Goal: Task Accomplishment & Management: Use online tool/utility

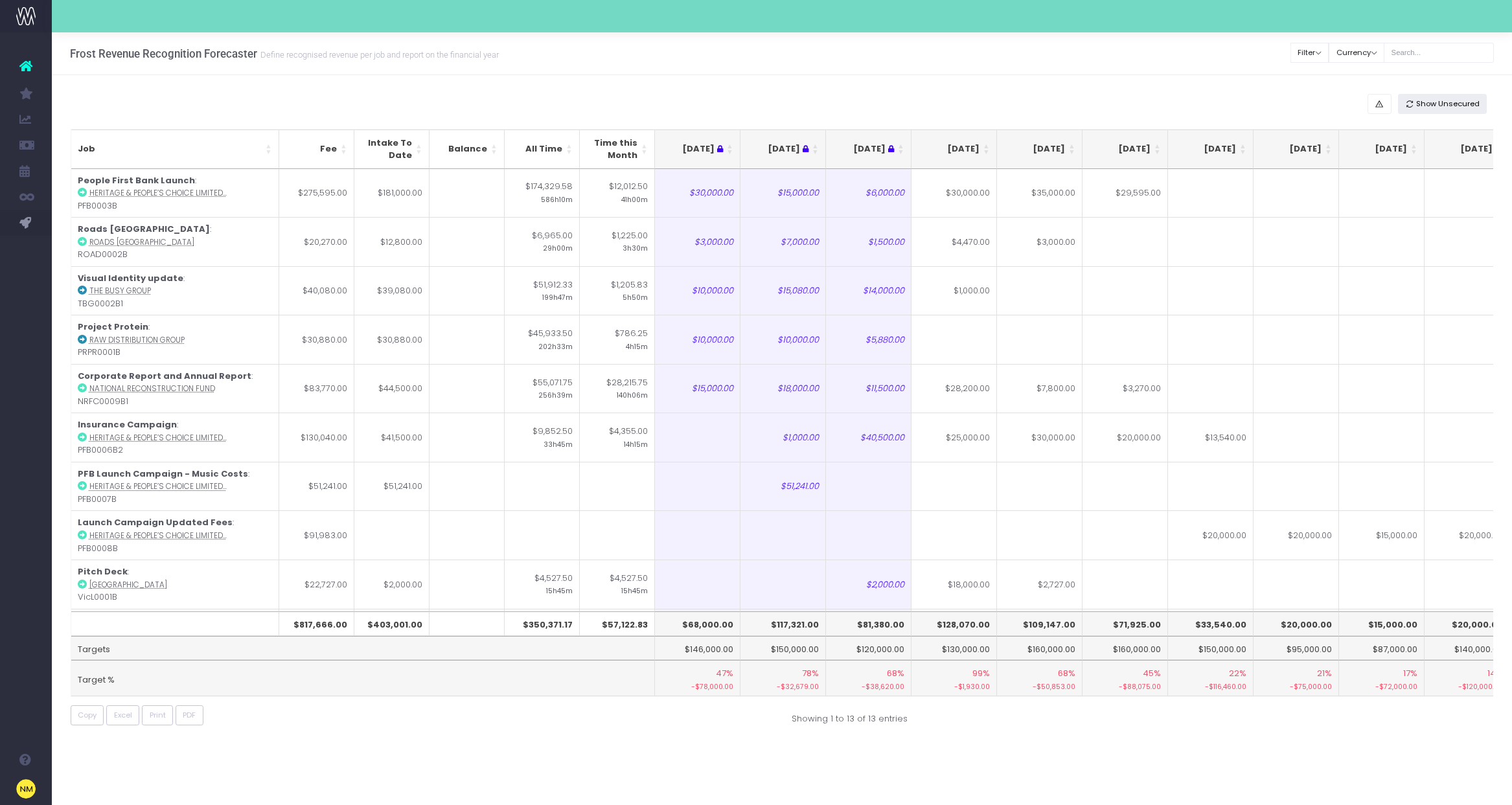
click at [1457, 101] on span "Show Unsecured" at bounding box center [1448, 104] width 63 height 11
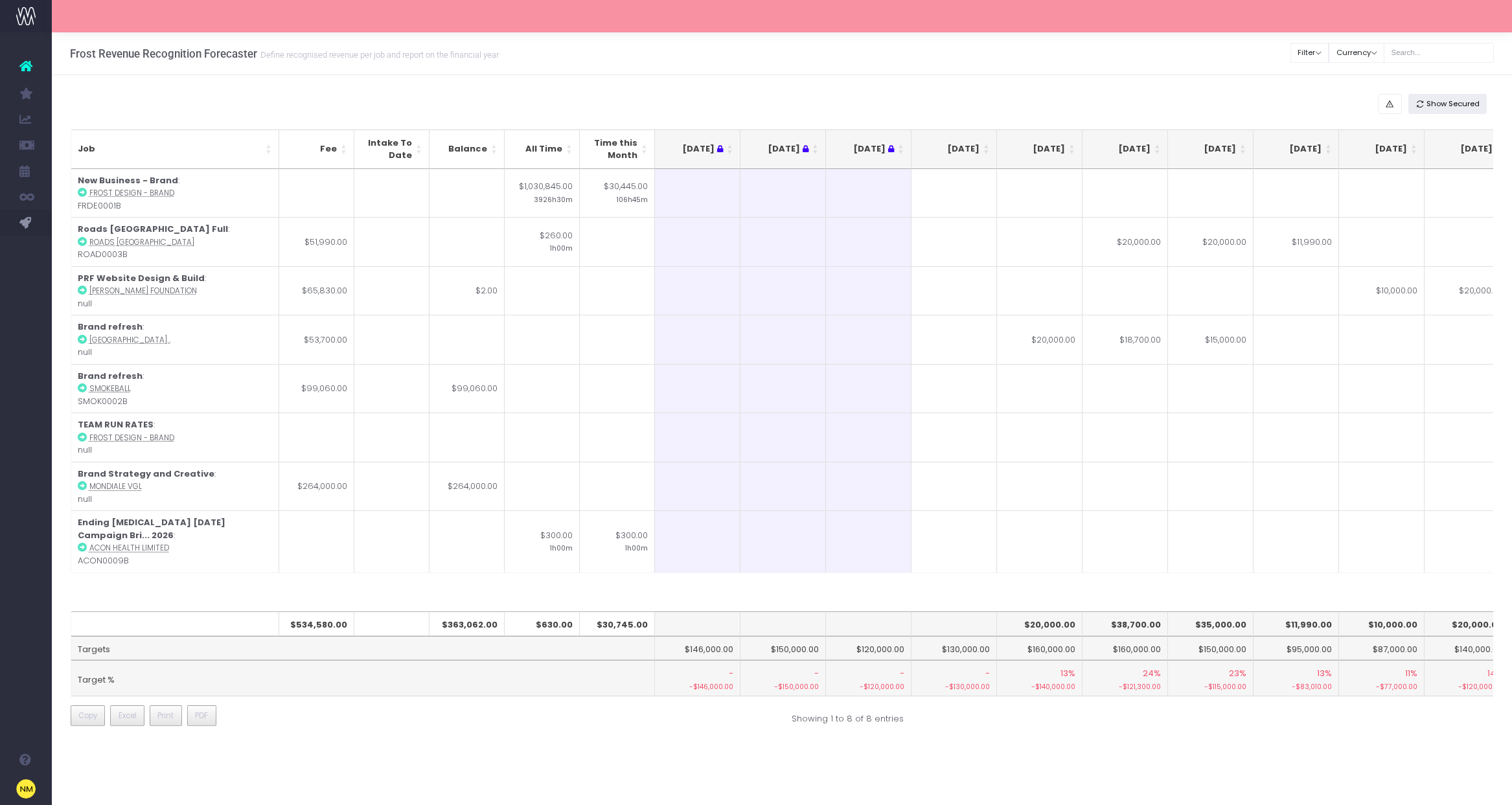
click at [1451, 103] on span "Show Secured" at bounding box center [1452, 104] width 53 height 11
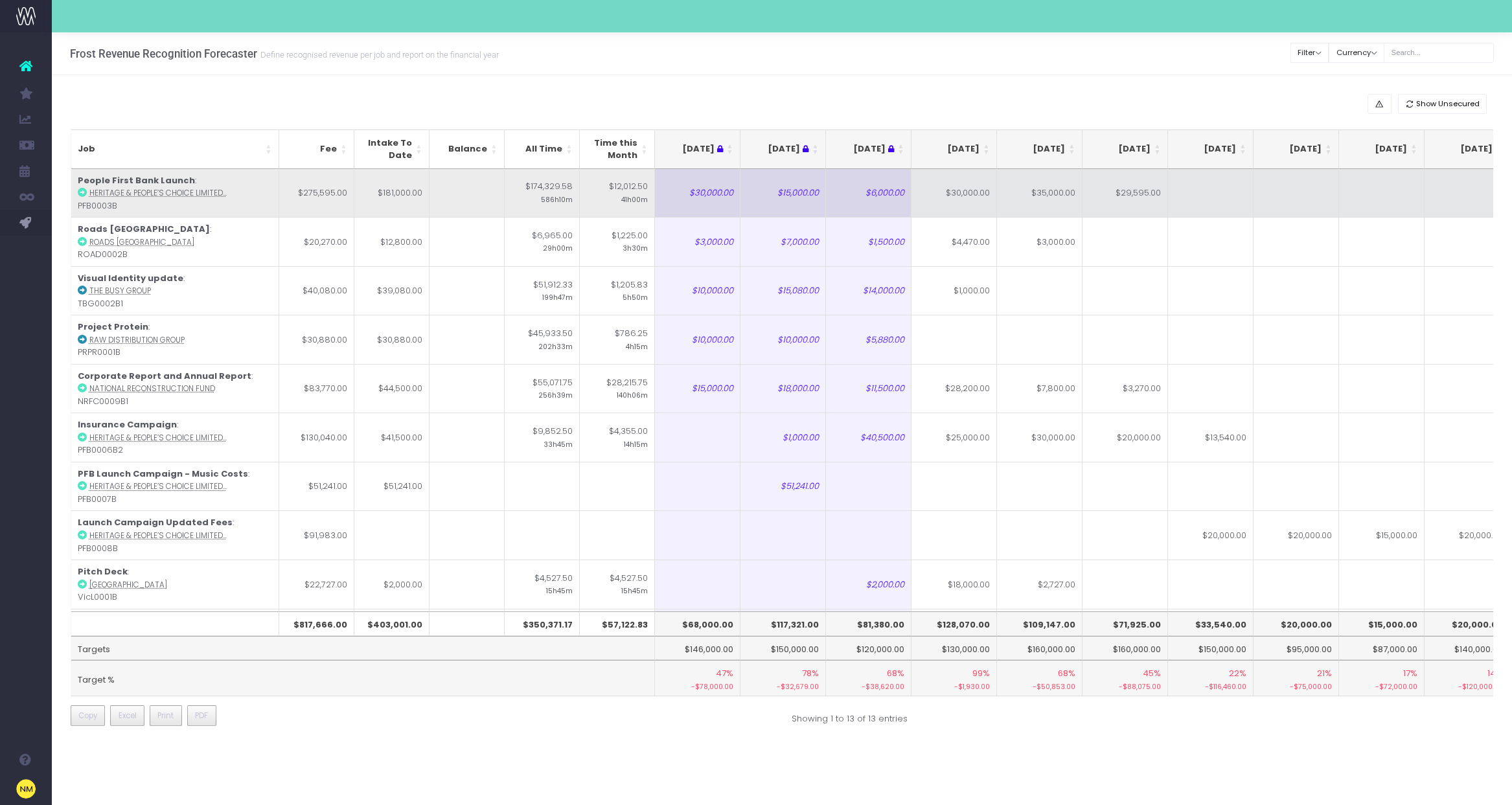
click at [953, 187] on td "$30,000.00" at bounding box center [953, 193] width 85 height 49
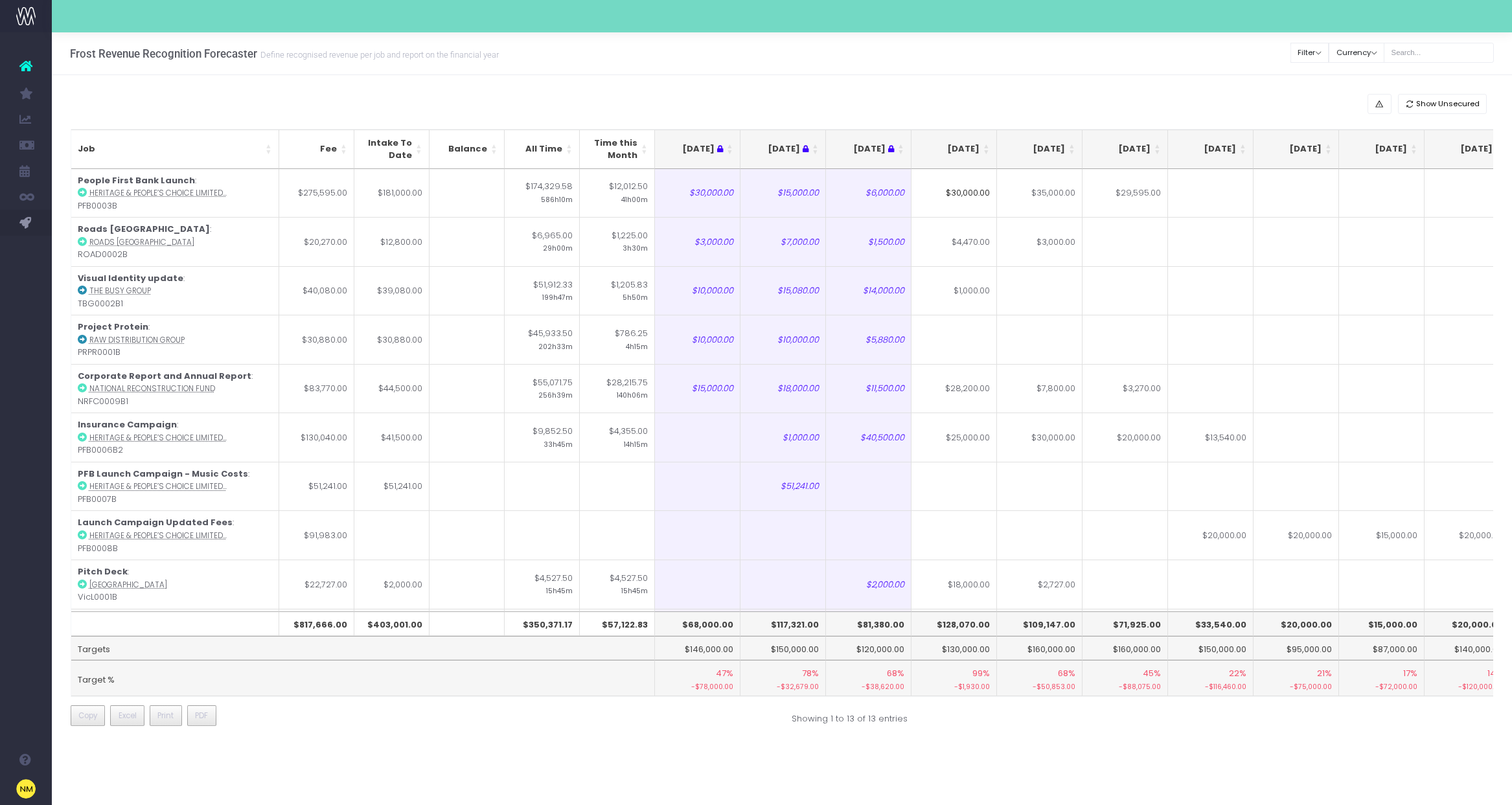
click at [972, 723] on div "Showing 1 to 13 of 13 entries" at bounding box center [1142, 717] width 721 height 23
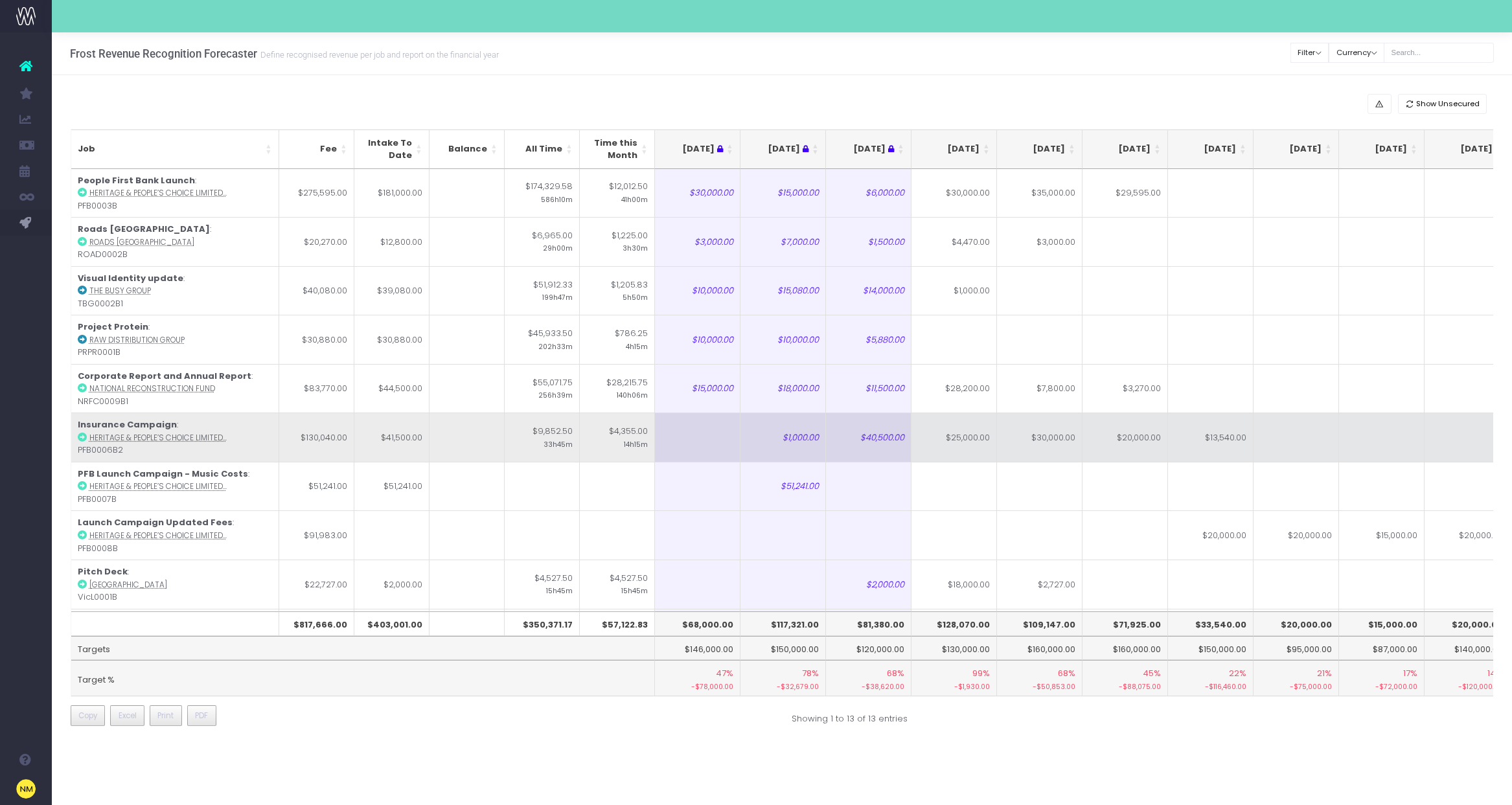
click at [972, 191] on td "$30,000.00" at bounding box center [953, 193] width 85 height 49
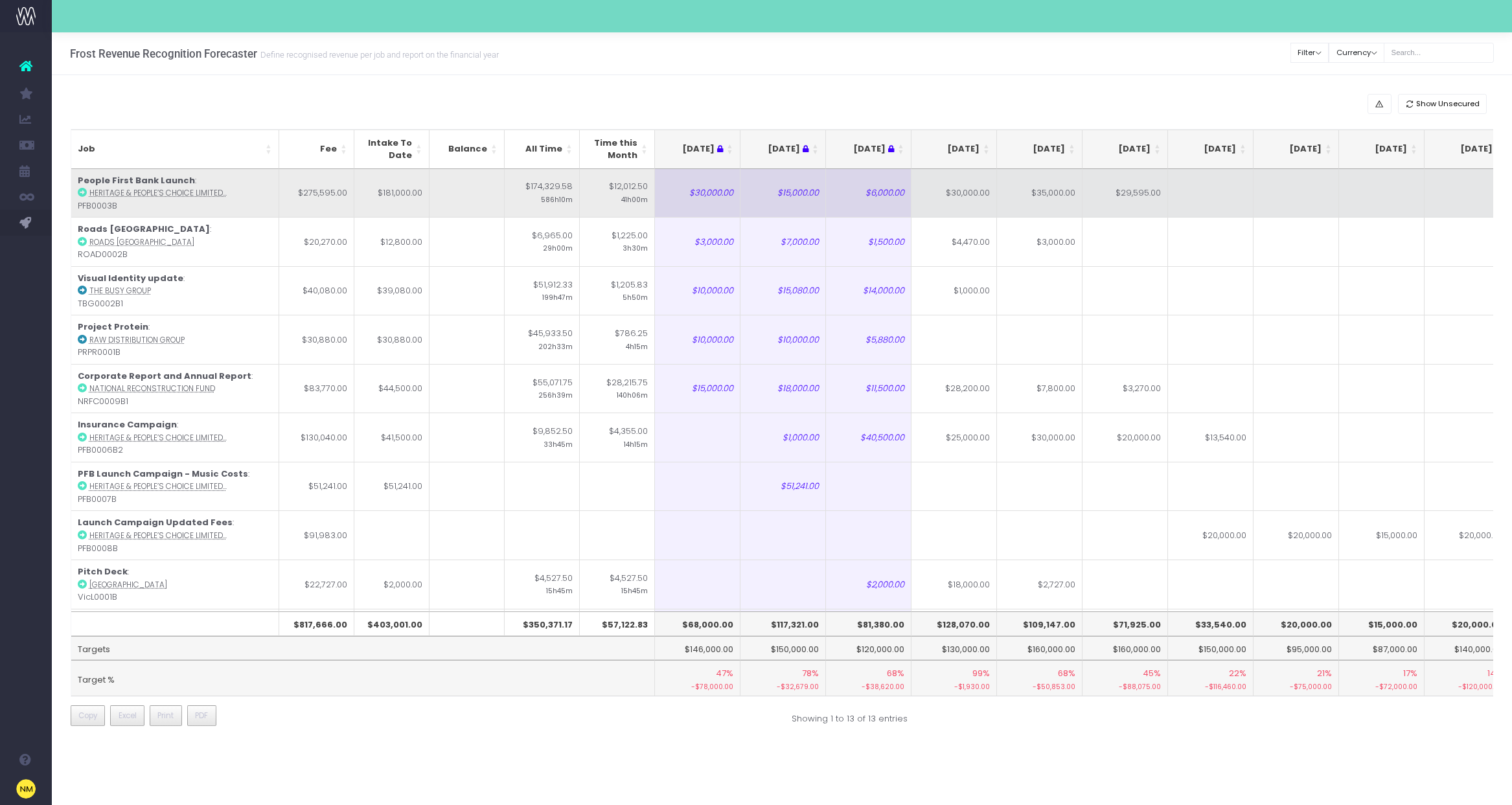
click at [0, 0] on input "$30,000.00" at bounding box center [0, 0] width 0 height 0
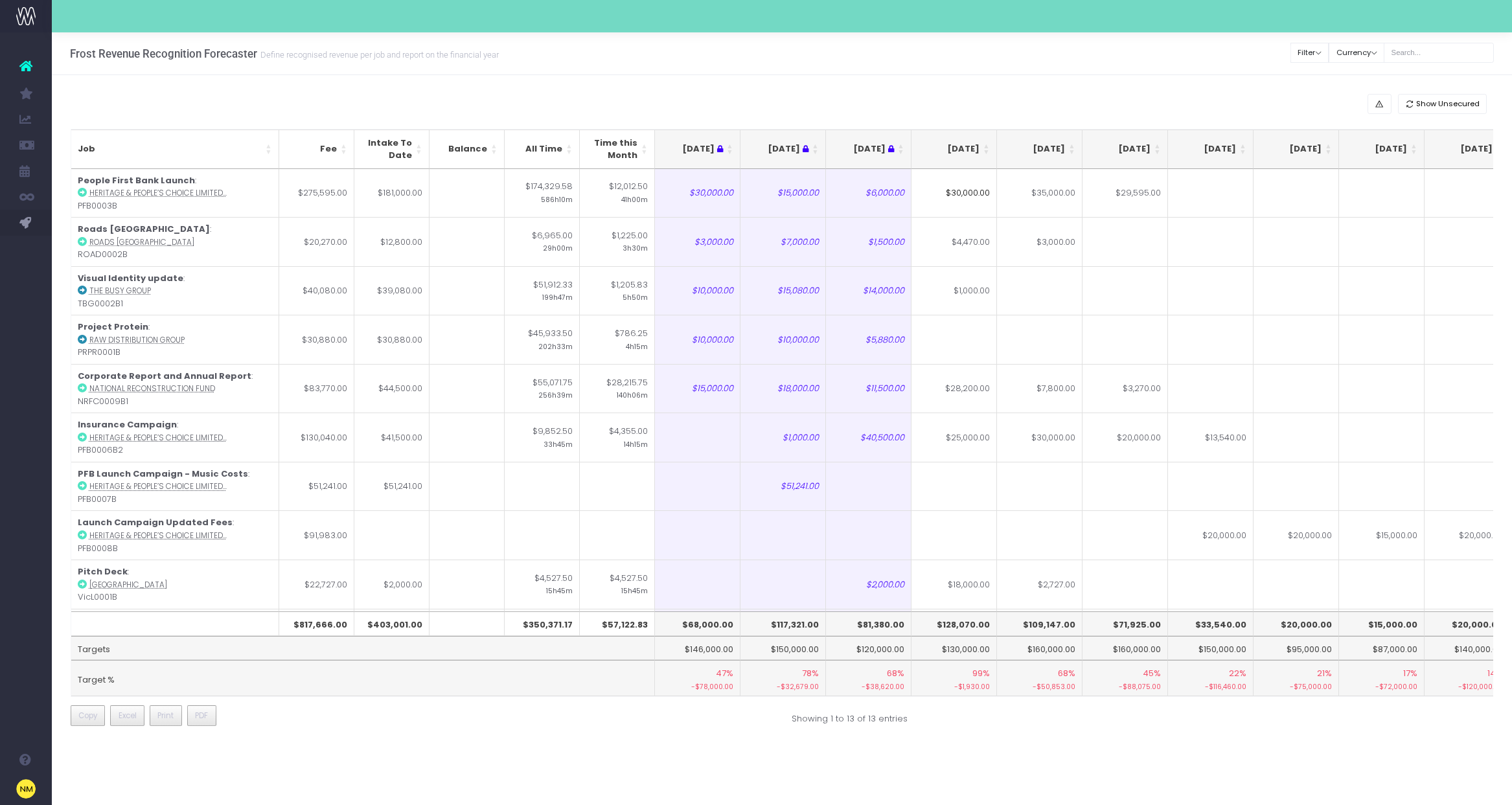
click at [953, 195] on input "$30,000.00" at bounding box center [953, 193] width 85 height 49
click at [954, 195] on input "$30,000.00" at bounding box center [953, 193] width 85 height 49
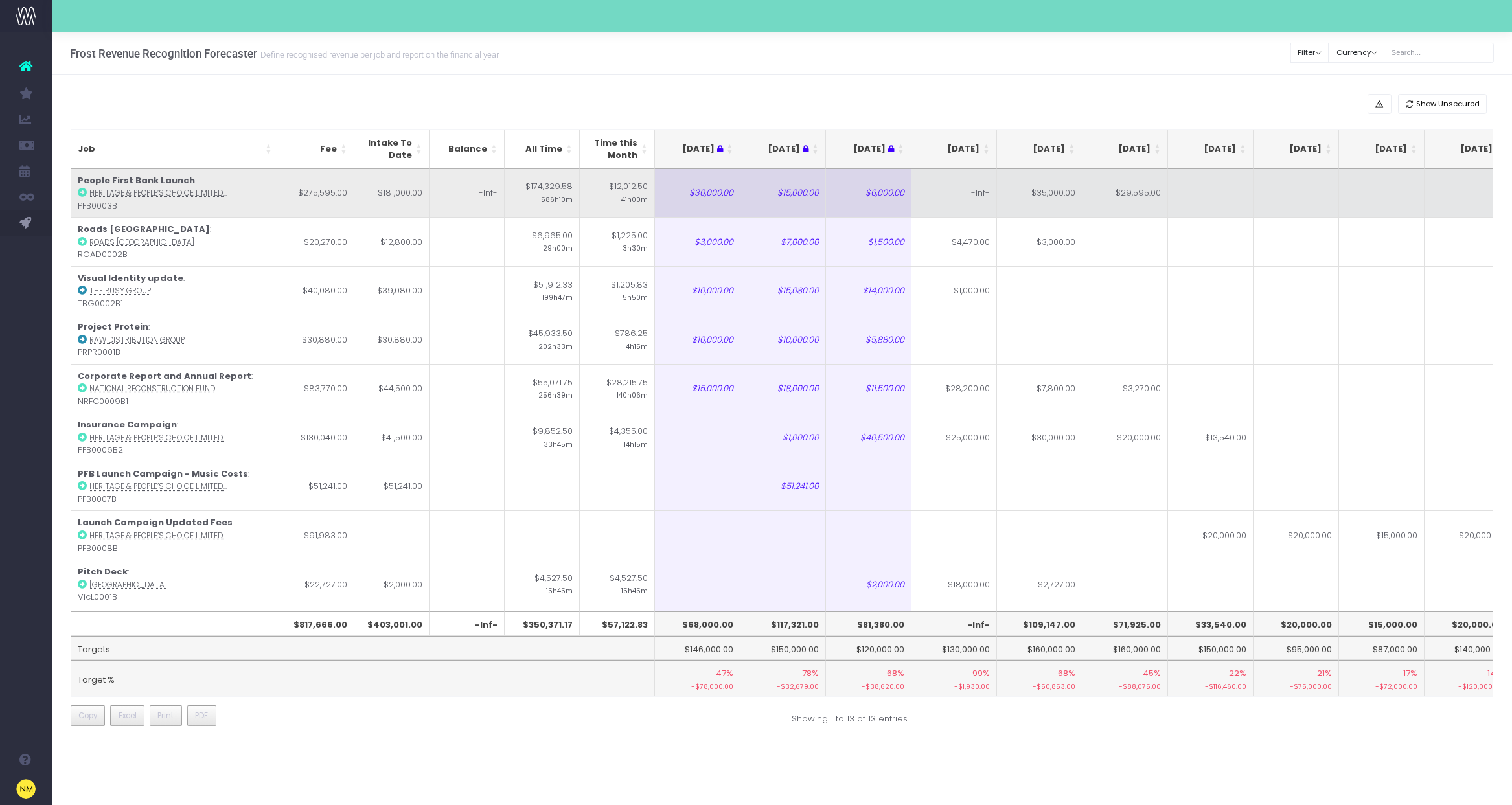
click at [973, 189] on td "-Inf-" at bounding box center [953, 193] width 85 height 49
click at [976, 196] on td "-Inf-" at bounding box center [953, 193] width 85 height 49
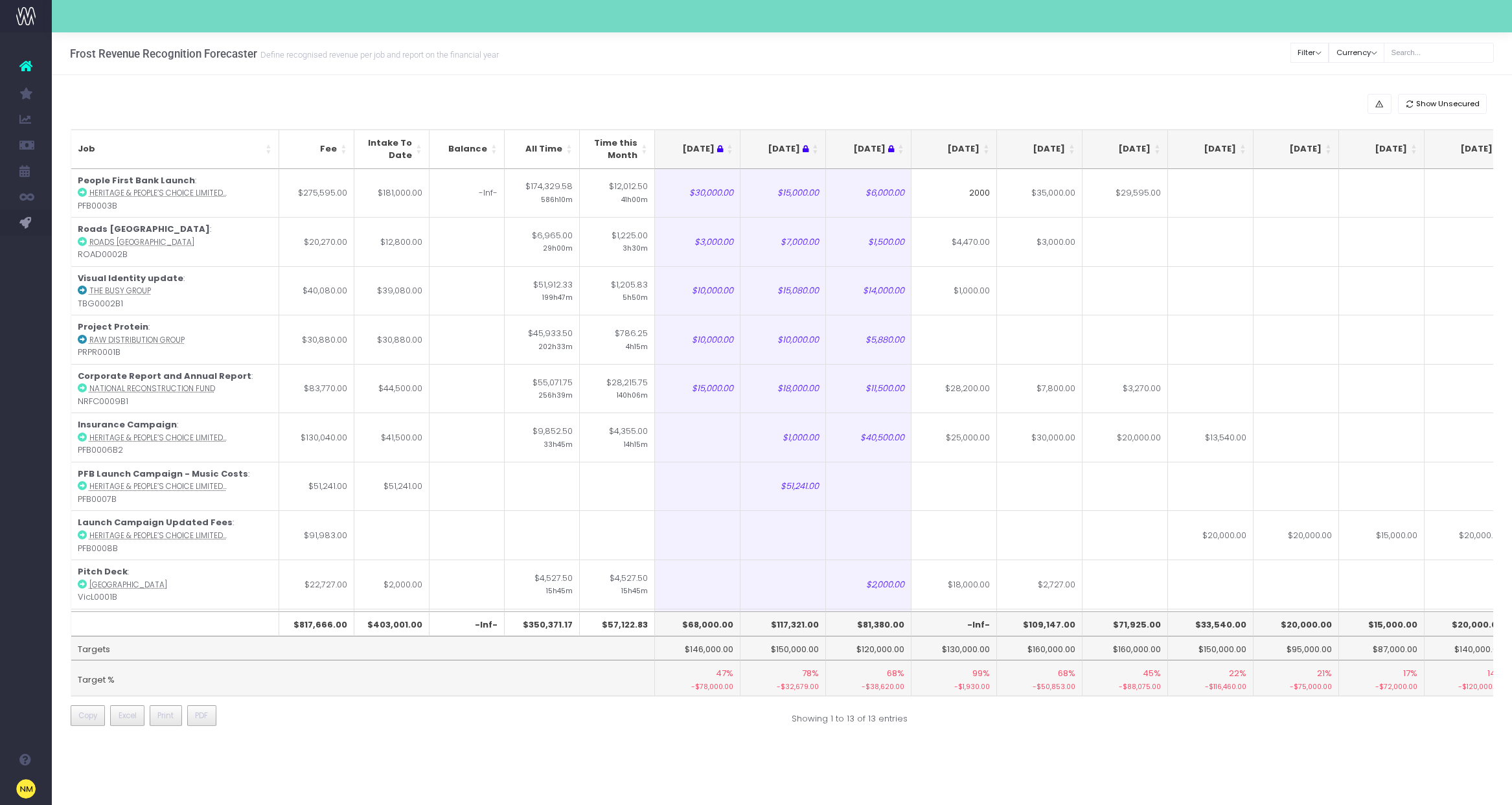
type input "20000"
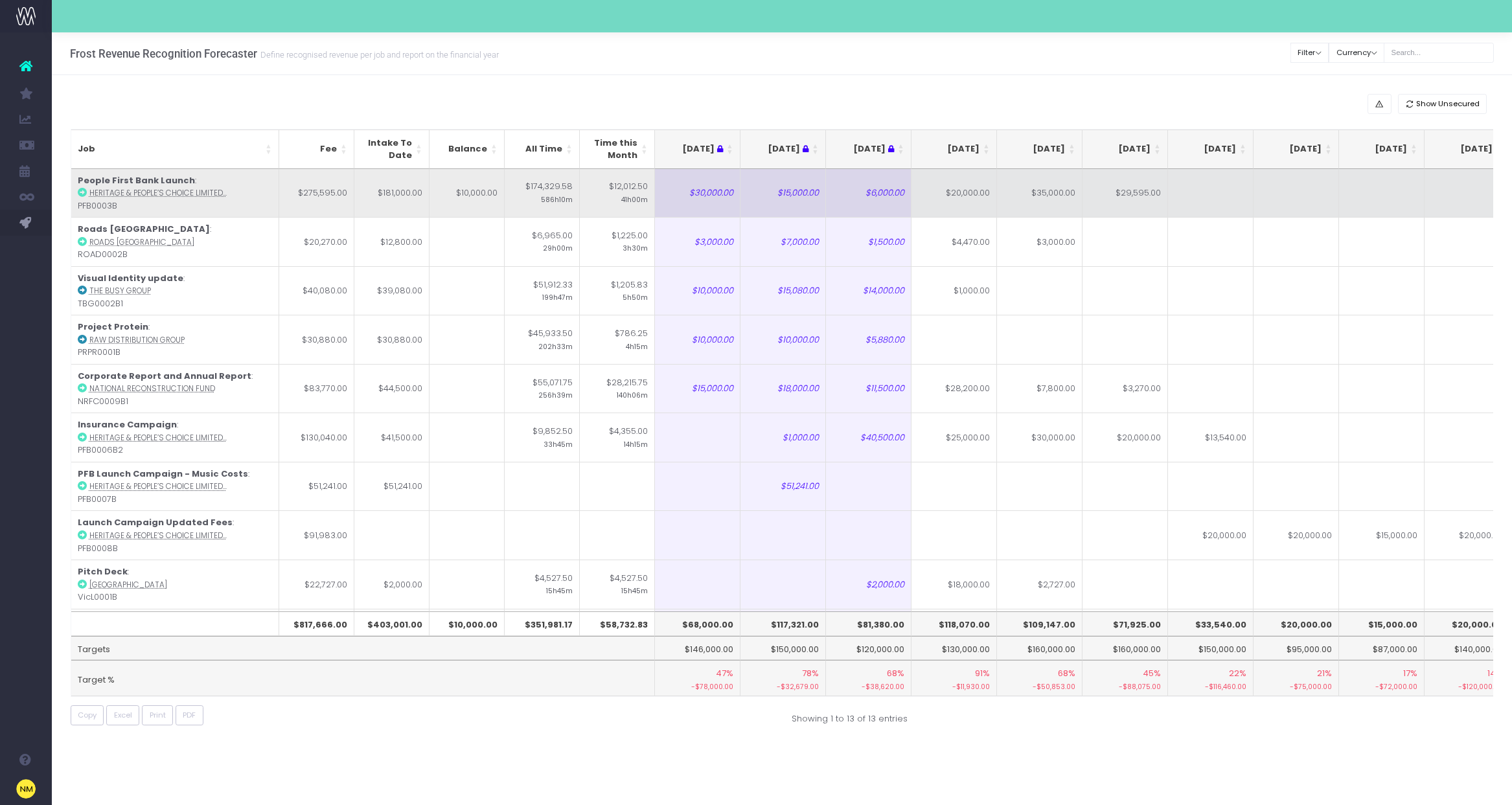
click at [1037, 193] on td "$35,000.00" at bounding box center [1039, 193] width 85 height 49
click at [1037, 193] on input "$35,000.00" at bounding box center [1039, 193] width 85 height 49
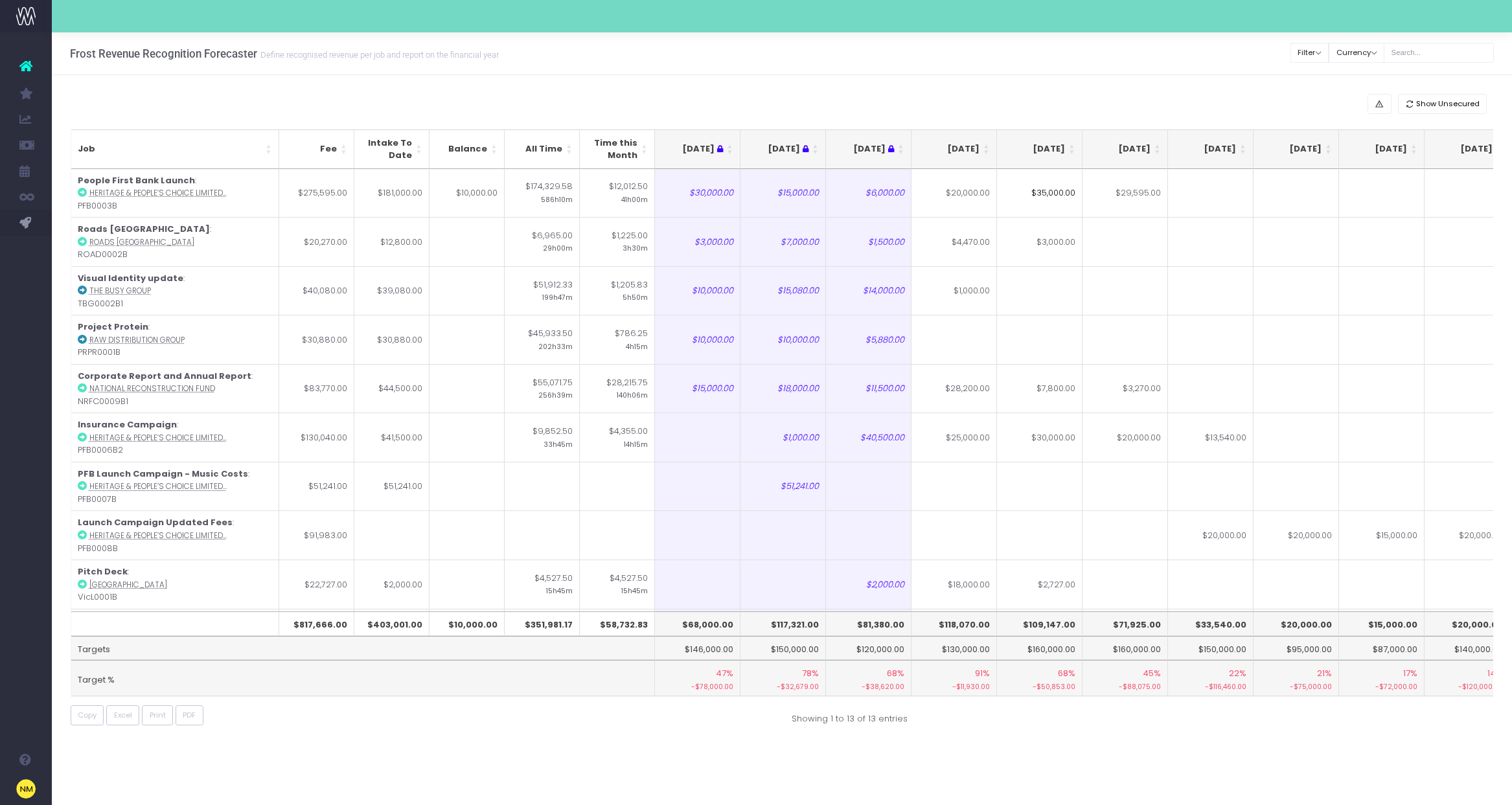
click at [1040, 192] on input "$35,000.00" at bounding box center [1039, 193] width 85 height 49
drag, startPoint x: 1045, startPoint y: 194, endPoint x: 1036, endPoint y: 193, distance: 9.1
click at [1036, 193] on input "$35,000.00" at bounding box center [1039, 193] width 85 height 49
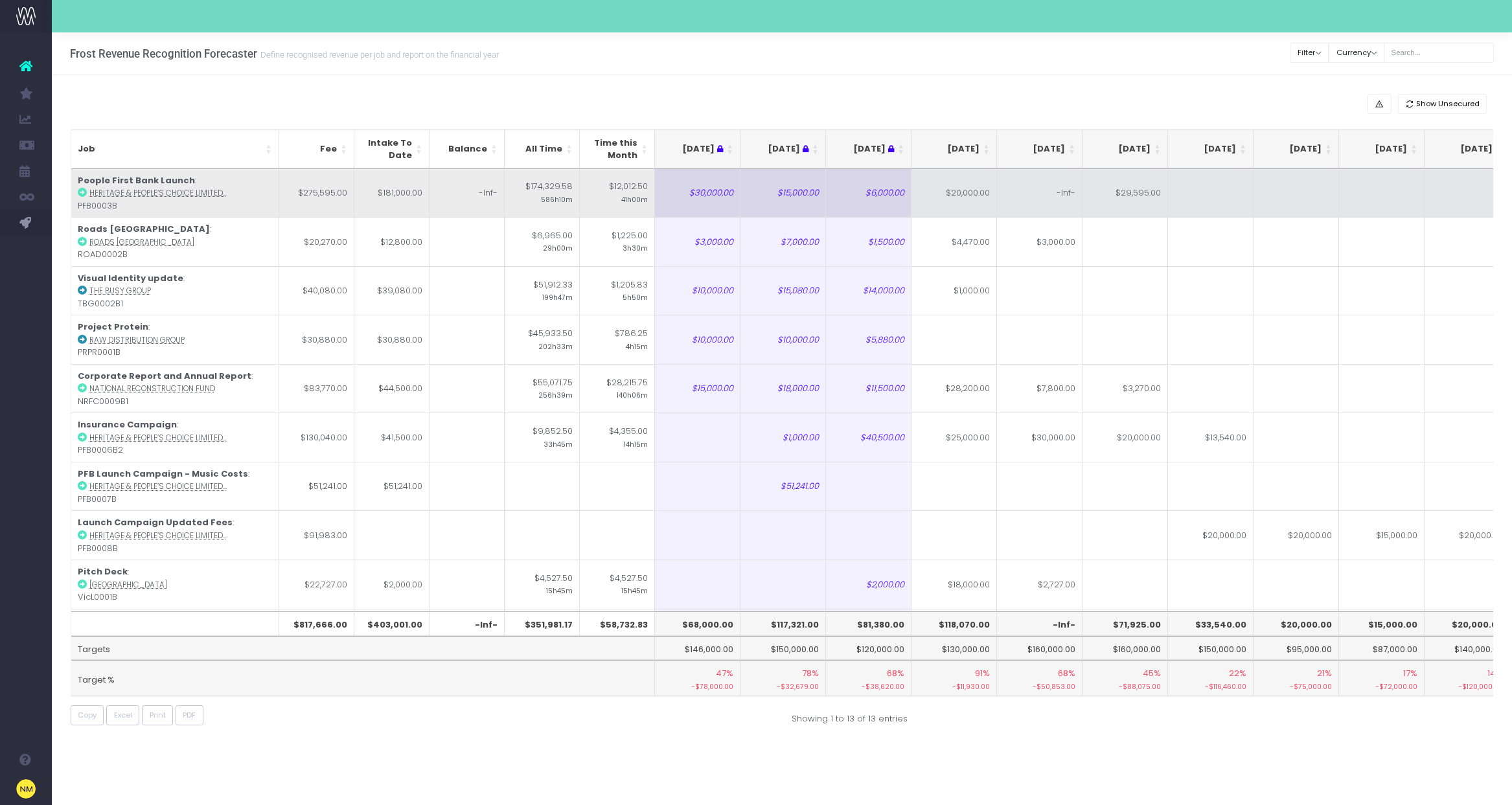
click at [1046, 202] on td "-Inf-" at bounding box center [1039, 193] width 85 height 49
click at [1138, 193] on td "$29,595.00" at bounding box center [1124, 193] width 85 height 49
click at [1140, 191] on td "$35,000.00" at bounding box center [1124, 193] width 85 height 49
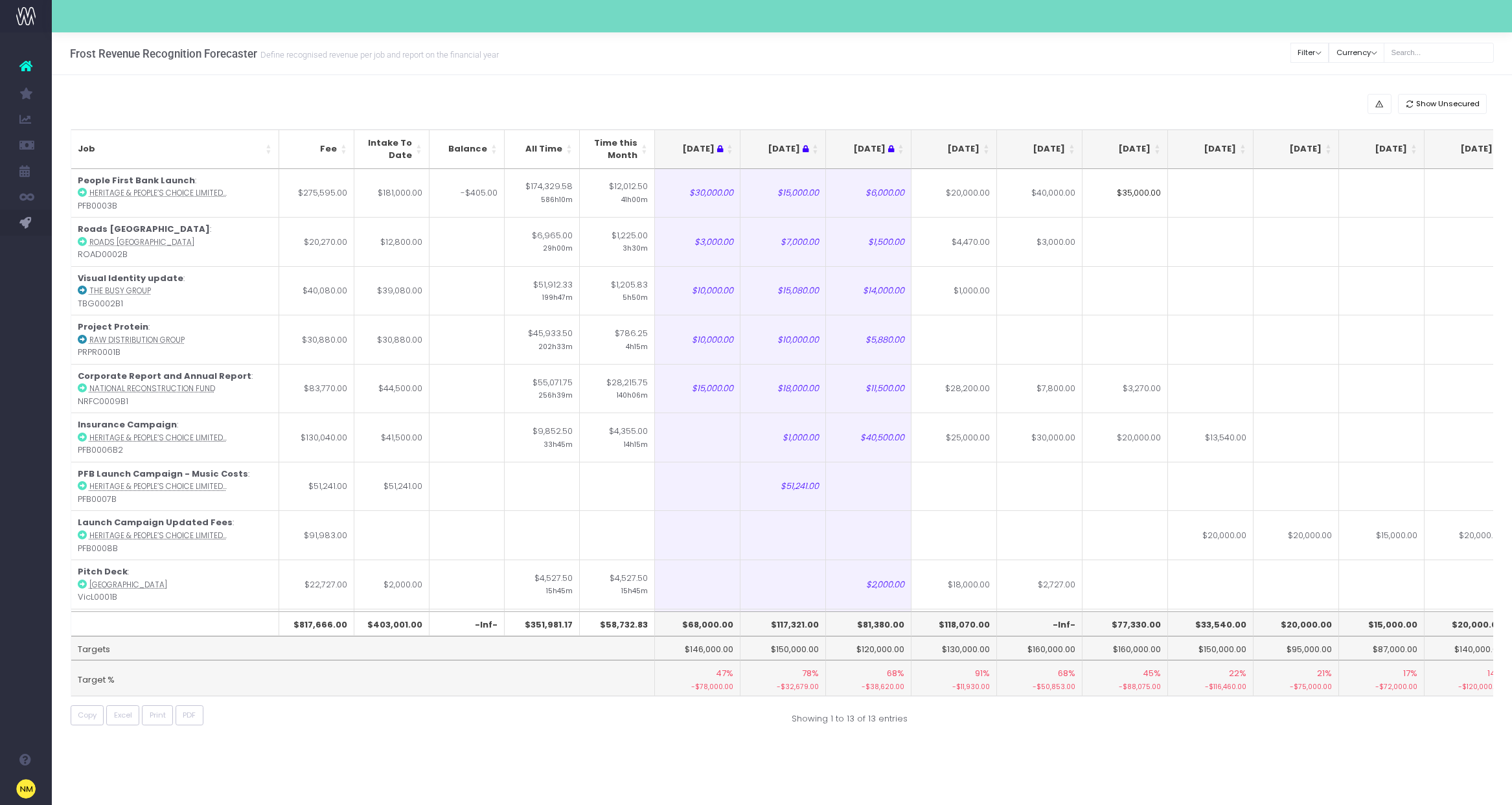
click at [1134, 195] on input "$35,000.00" at bounding box center [1124, 193] width 85 height 49
click at [1132, 194] on input "$35,000.00" at bounding box center [1124, 193] width 85 height 49
drag, startPoint x: 1134, startPoint y: 193, endPoint x: 1143, endPoint y: 193, distance: 9.0
click at [1143, 193] on input "$34,000.00" at bounding box center [1124, 193] width 85 height 49
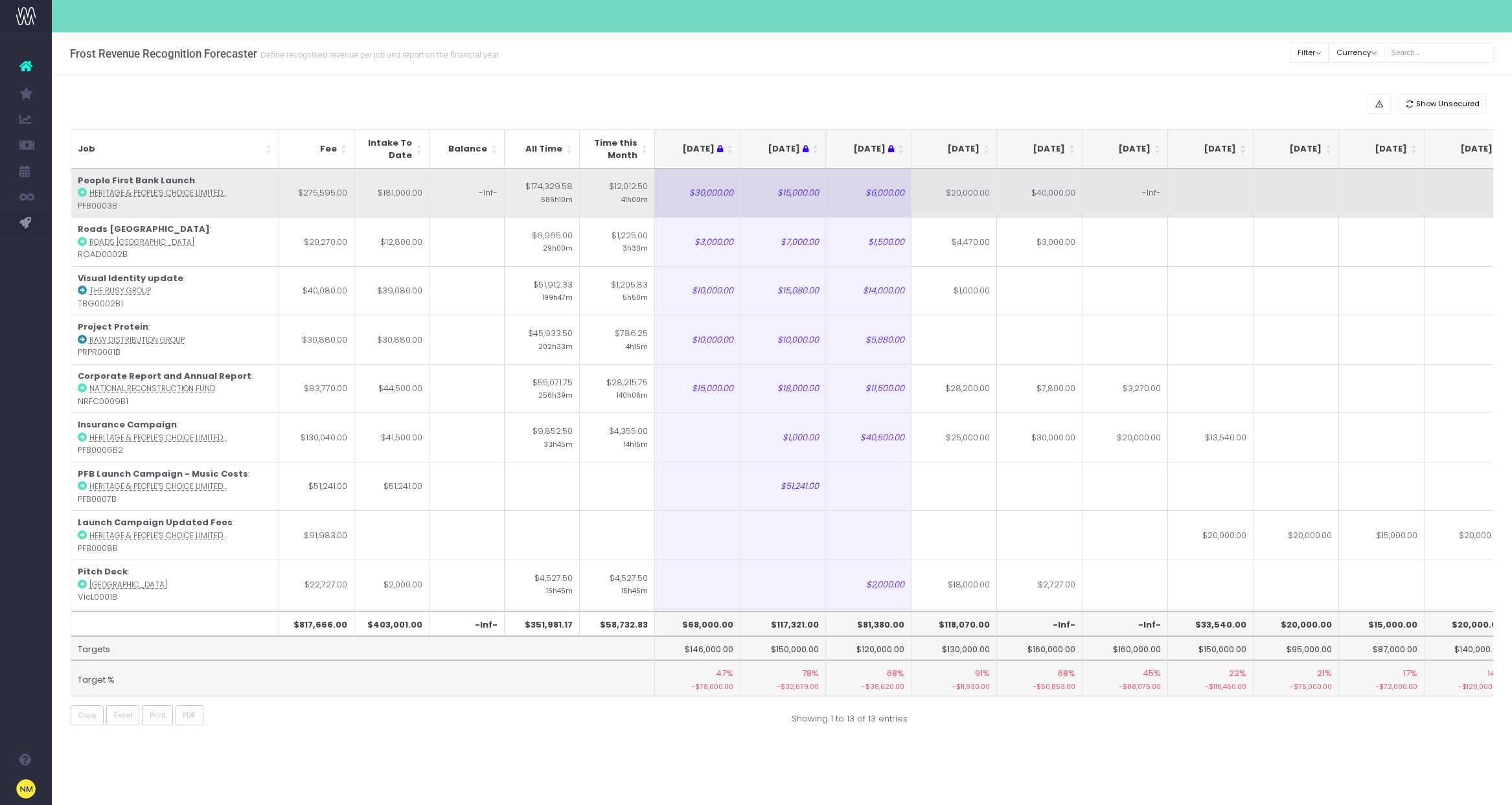
click at [1140, 188] on td "-Inf-" at bounding box center [1124, 193] width 85 height 49
type input "34595"
